Goal: Task Accomplishment & Management: Manage account settings

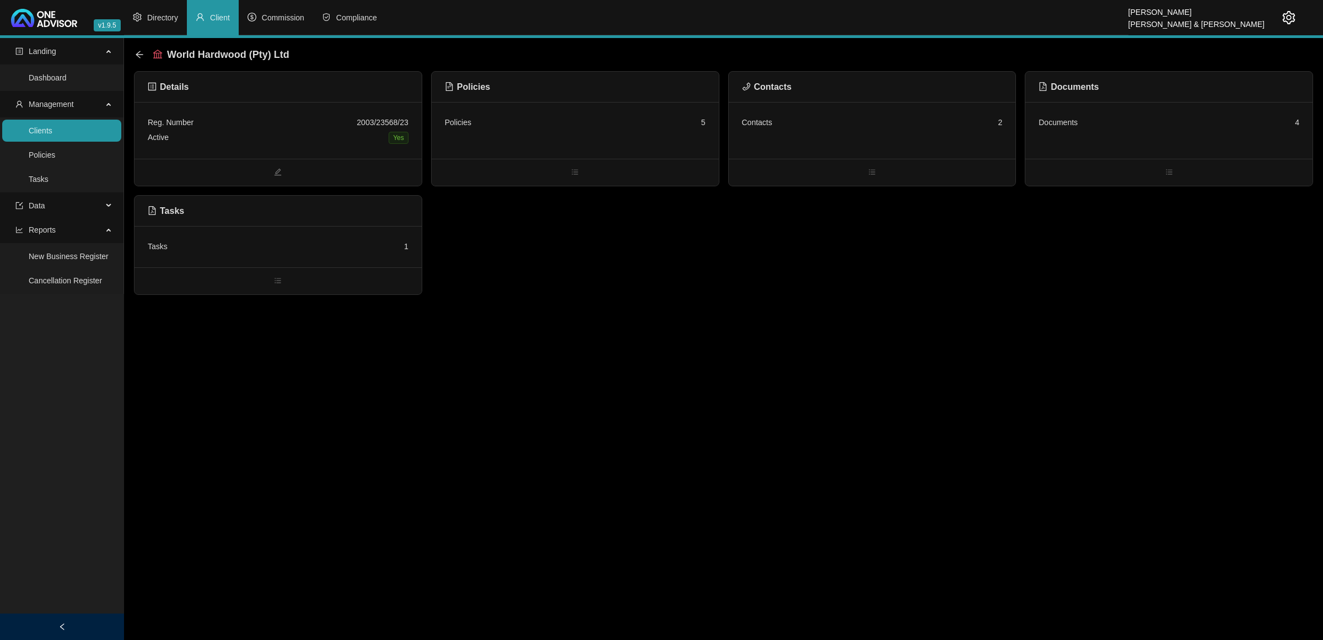
click at [52, 132] on link "Clients" at bounding box center [41, 130] width 24 height 9
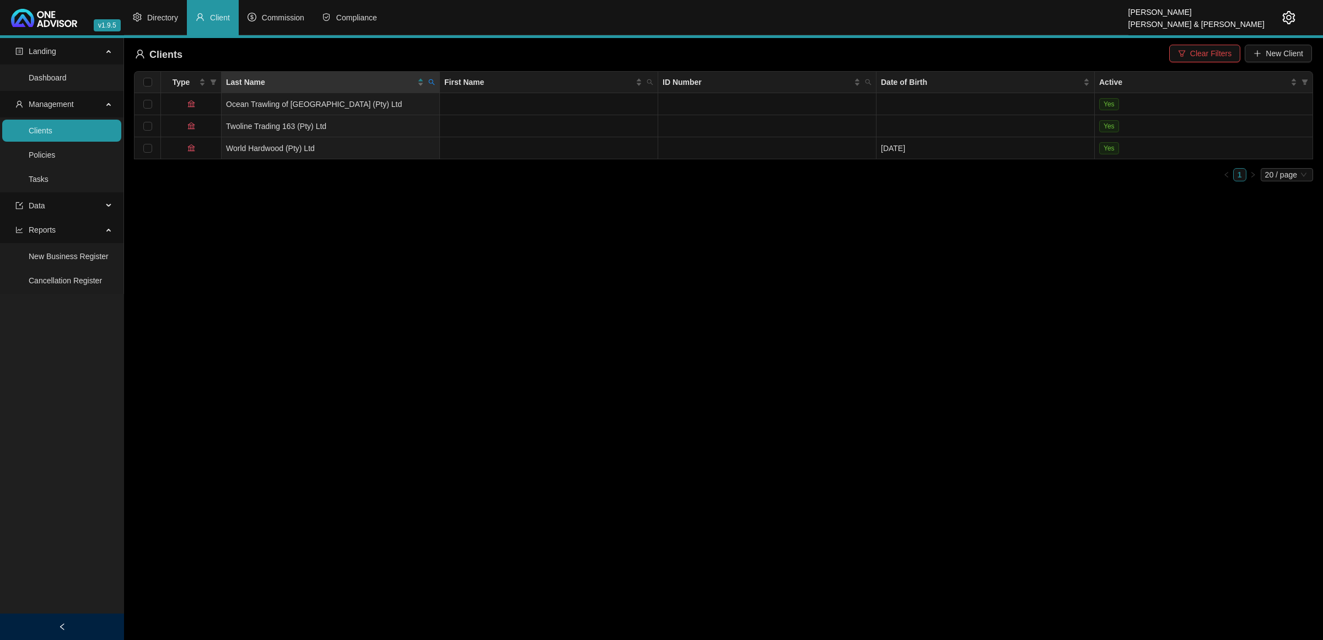
click at [434, 80] on icon "search" at bounding box center [431, 82] width 7 height 7
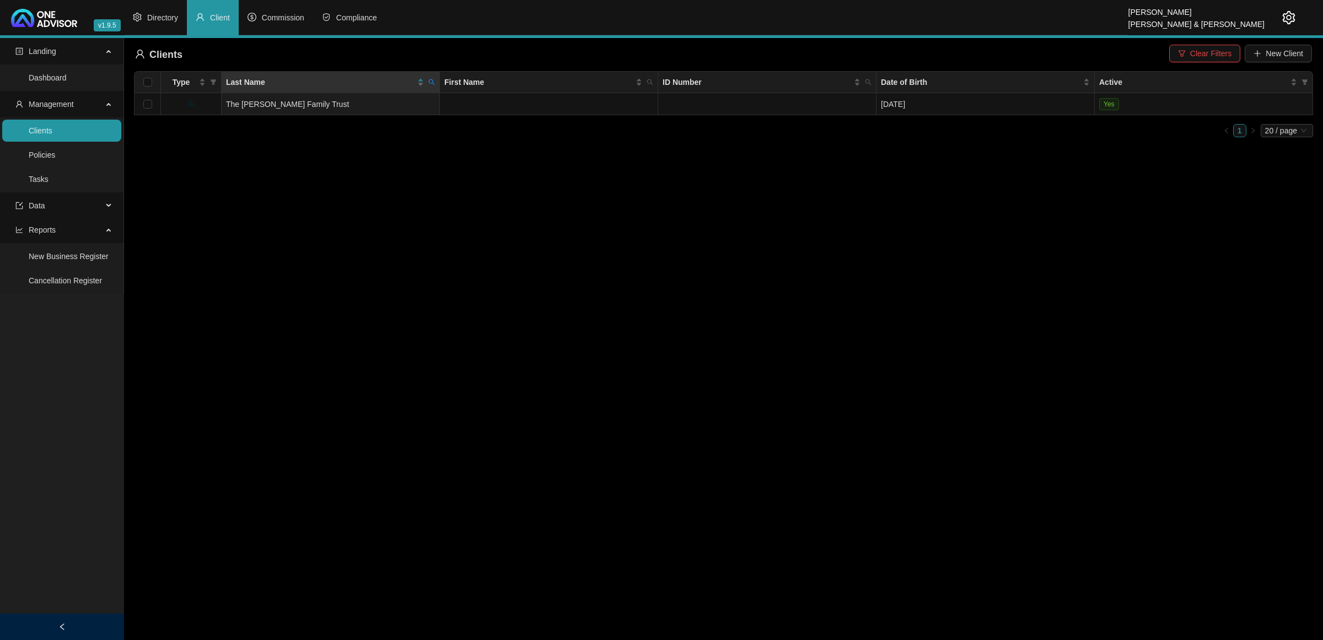
click at [434, 80] on icon "search" at bounding box center [431, 82] width 7 height 7
click at [409, 98] on input "MORTLOCL" at bounding box center [381, 106] width 104 height 18
type input "MORTLOC"
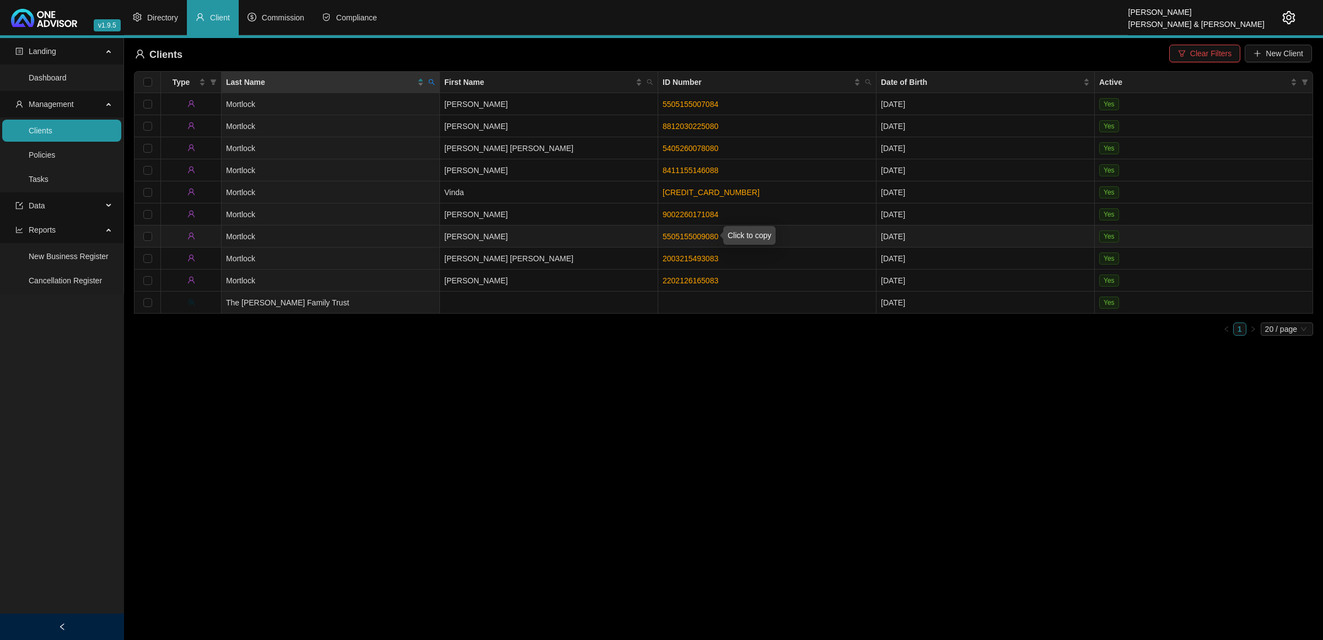
click at [674, 236] on link "5505155009080" at bounding box center [691, 236] width 56 height 9
click at [368, 188] on td "Mortlock" at bounding box center [331, 192] width 218 height 22
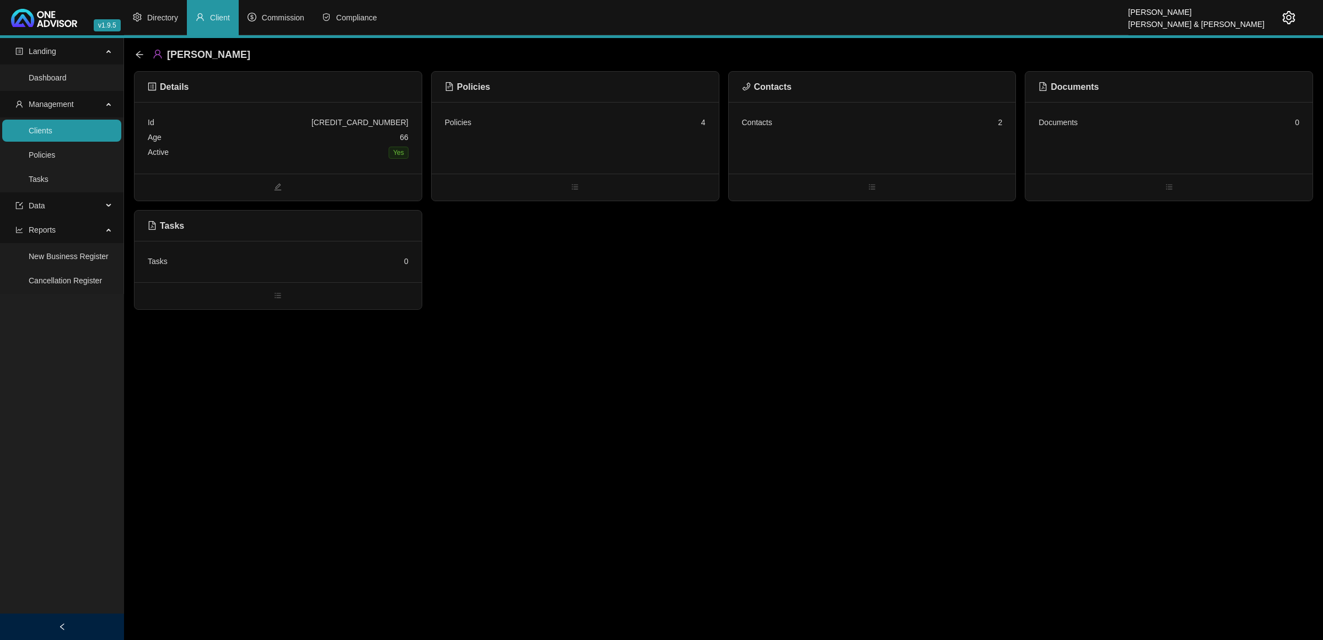
click at [685, 106] on div "Policies 4" at bounding box center [575, 138] width 287 height 72
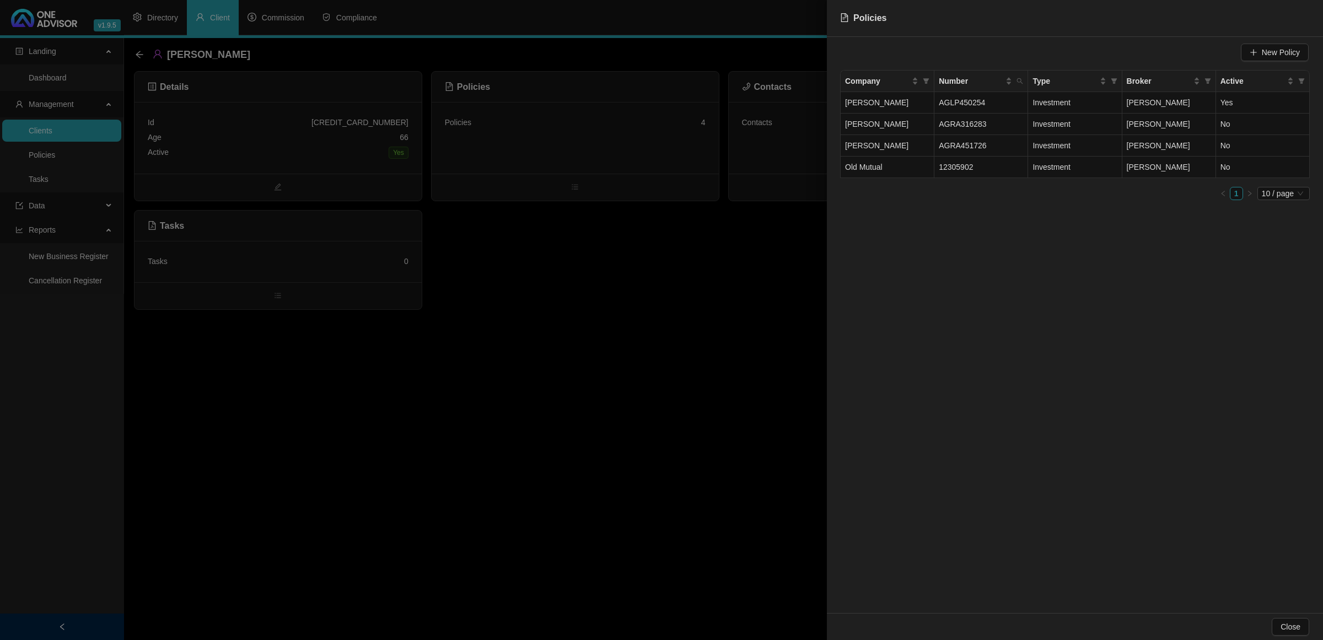
click at [712, 263] on div at bounding box center [661, 320] width 1323 height 640
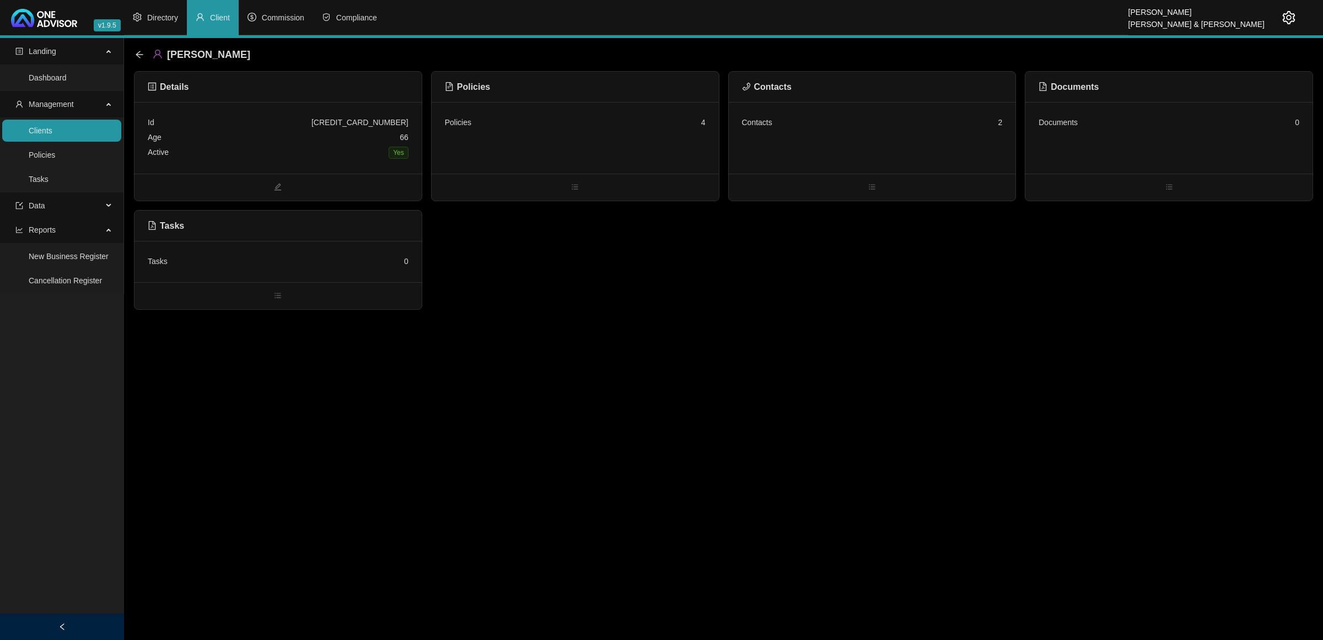
click at [803, 130] on div "Contacts 2" at bounding box center [872, 138] width 287 height 72
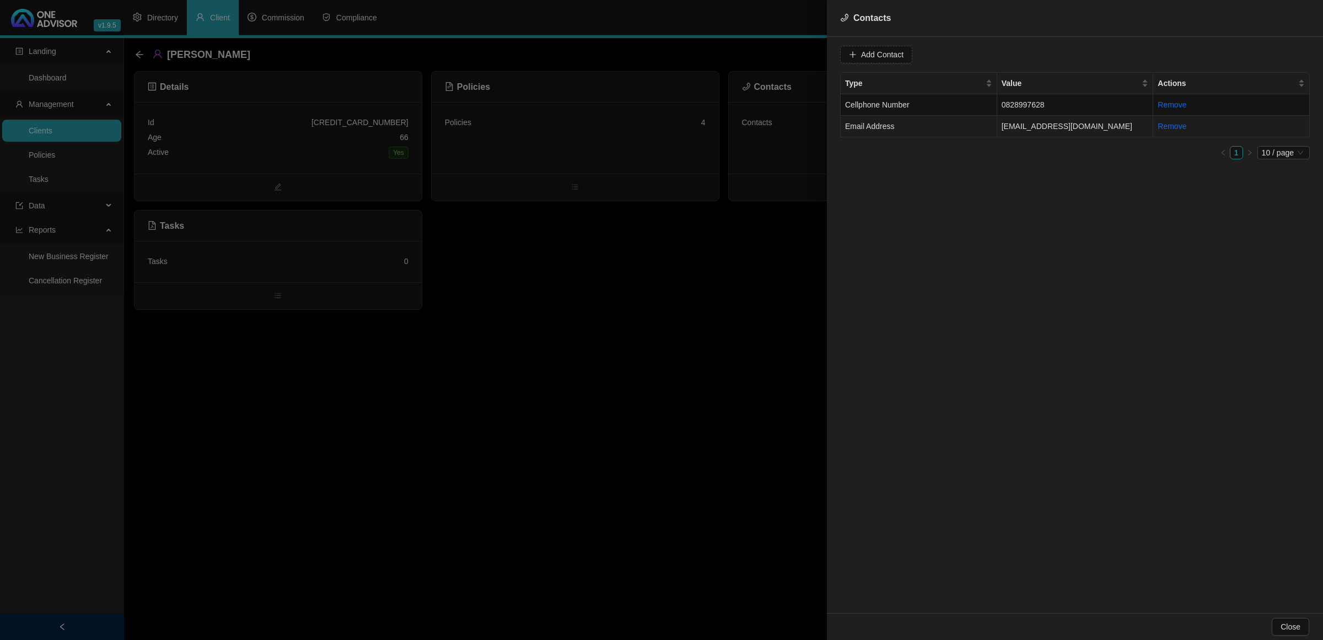
click at [1063, 126] on td "[EMAIL_ADDRESS][DOMAIN_NAME]" at bounding box center [1075, 126] width 157 height 21
drag, startPoint x: 950, startPoint y: 58, endPoint x: 806, endPoint y: 59, distance: 143.3
click at [806, 59] on div "Contacts Value [EMAIL_ADDRESS][DOMAIN_NAME] Type Email Address Cancel Update Co…" at bounding box center [661, 320] width 1323 height 640
click at [558, 381] on div at bounding box center [661, 320] width 1323 height 640
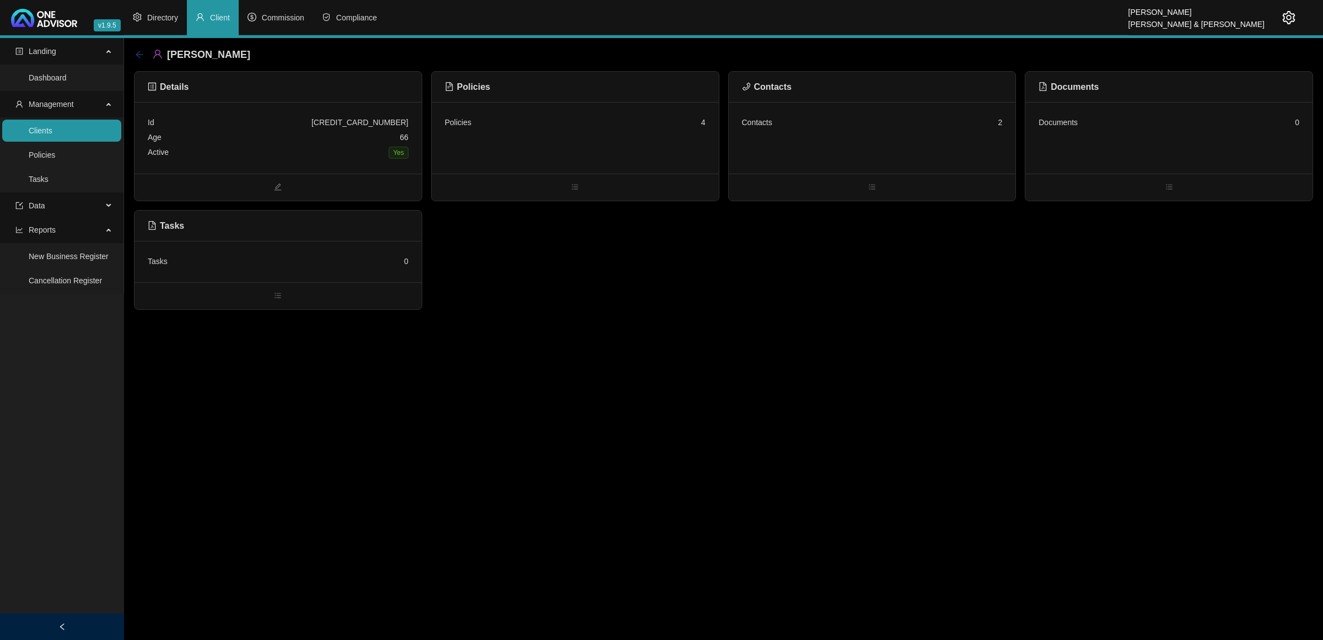
click at [142, 53] on div "[PERSON_NAME]" at bounding box center [196, 55] width 122 height 20
click at [139, 53] on icon "arrow-left" at bounding box center [139, 54] width 9 height 9
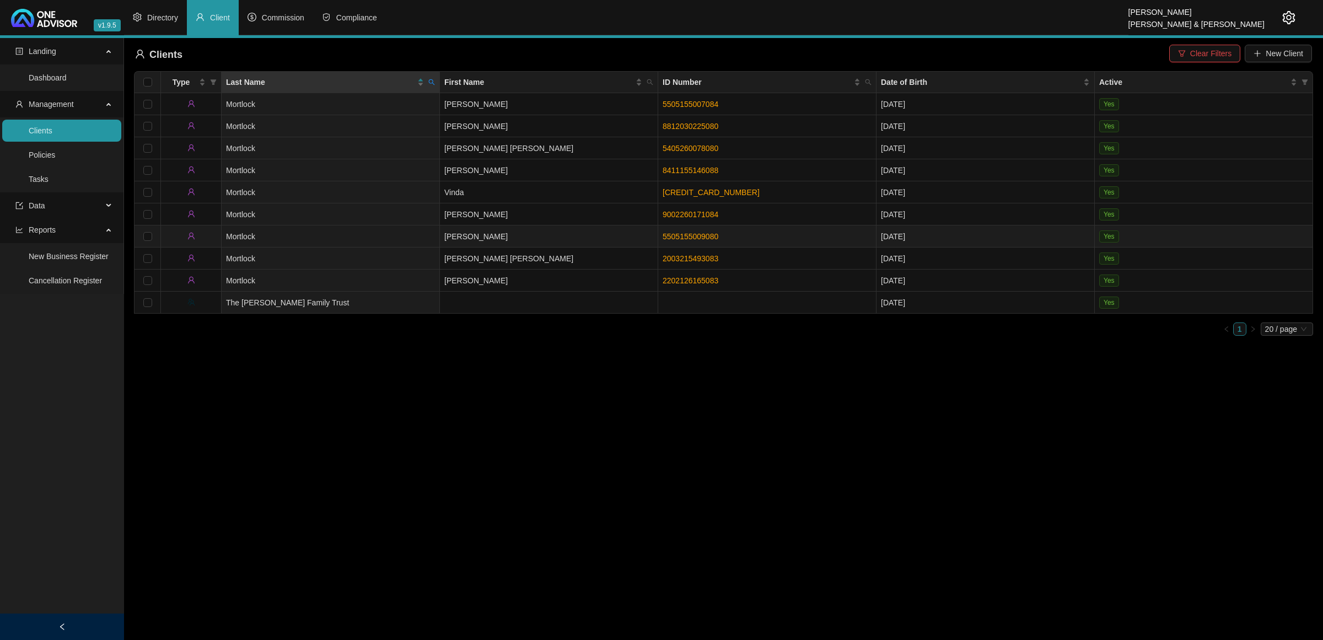
click at [530, 232] on td "[PERSON_NAME]" at bounding box center [549, 236] width 218 height 22
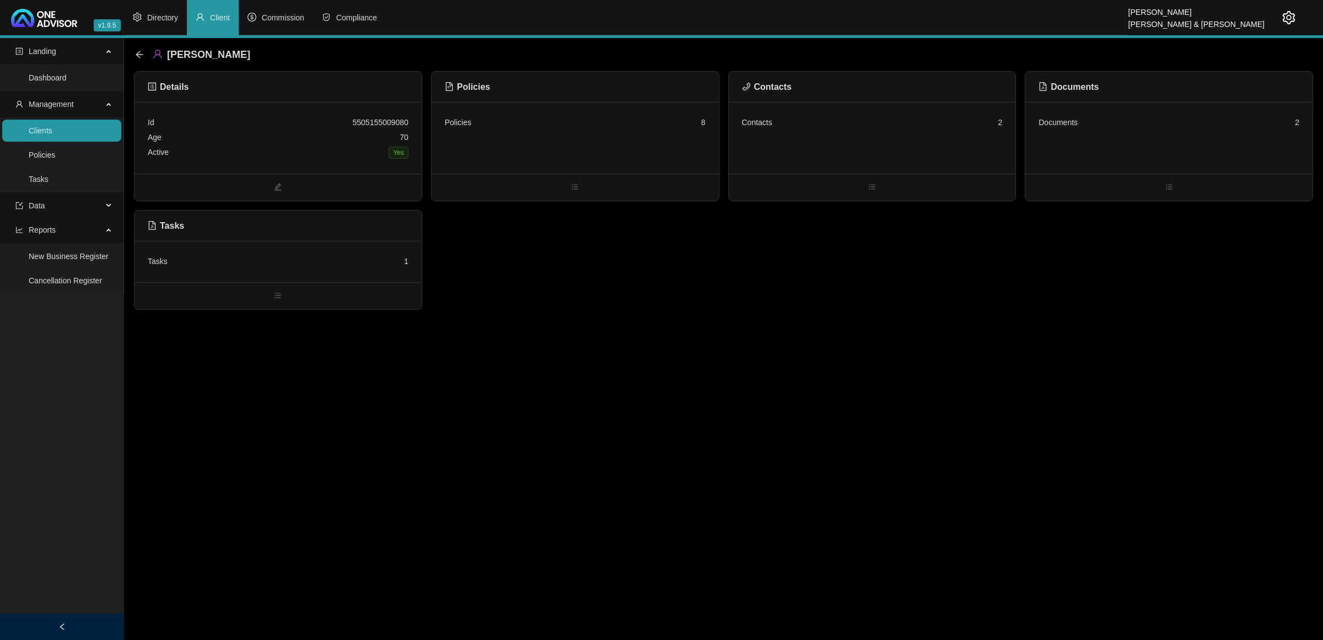
click at [872, 150] on div "Contacts 2" at bounding box center [872, 138] width 287 height 72
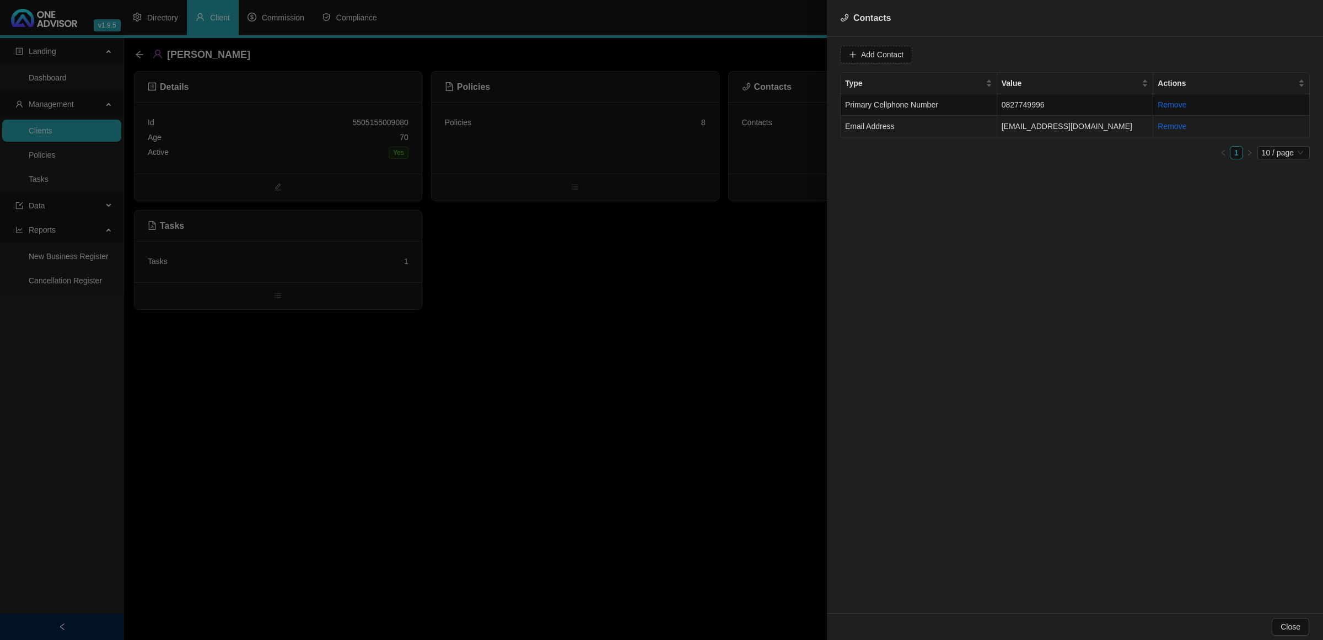
click at [962, 125] on td "Email Address" at bounding box center [919, 126] width 157 height 21
click at [1037, 50] on span "Email Address" at bounding box center [1051, 54] width 69 height 17
drag, startPoint x: 1031, startPoint y: 114, endPoint x: 1031, endPoint y: 128, distance: 13.8
click at [1031, 128] on div "Cellphone Number Email Address Primary Cellphone Number Primary Email Address" at bounding box center [1040, 103] width 78 height 71
click at [1031, 128] on div "Primary Email Address" at bounding box center [1040, 129] width 65 height 12
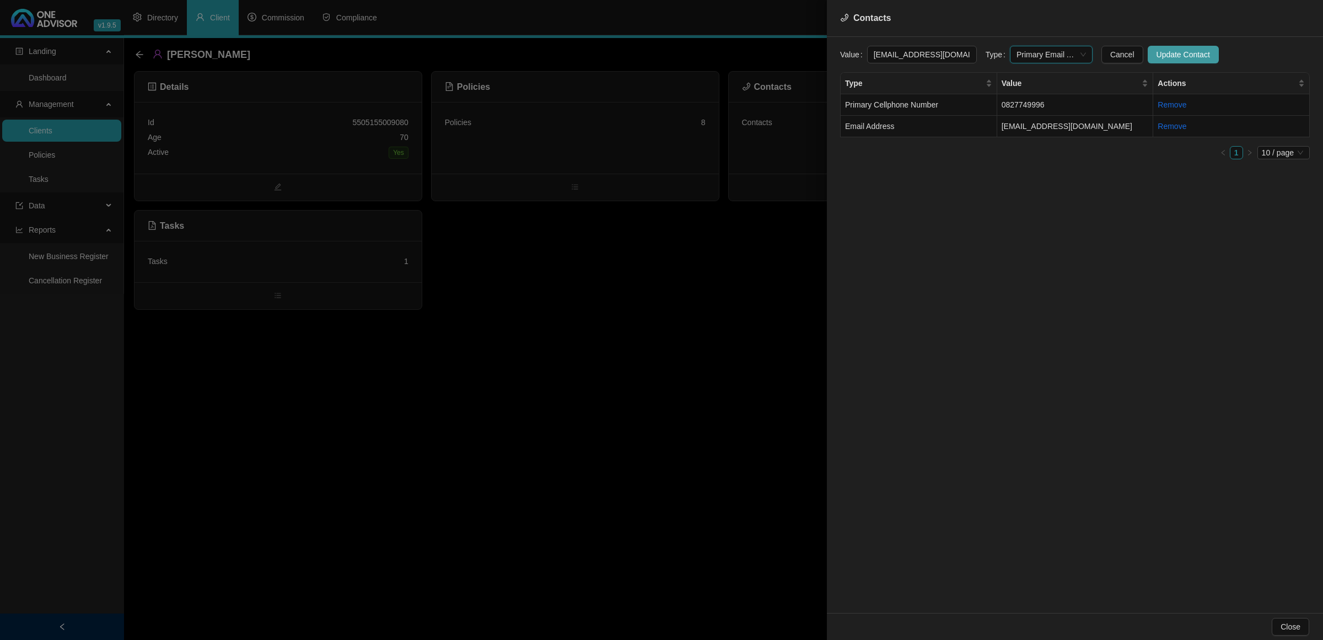
click at [1173, 47] on button "Update Contact" at bounding box center [1183, 55] width 71 height 18
click at [961, 103] on td "Primary Cellphone Number" at bounding box center [919, 104] width 157 height 21
drag, startPoint x: 926, startPoint y: 54, endPoint x: 819, endPoint y: 56, distance: 107.0
click at [820, 58] on div "Contacts Value [PHONE_NUMBER] Type Primary Cellphone Number Cancel Update Conta…" at bounding box center [661, 320] width 1323 height 640
click at [656, 336] on div at bounding box center [661, 320] width 1323 height 640
